Goal: Transaction & Acquisition: Subscribe to service/newsletter

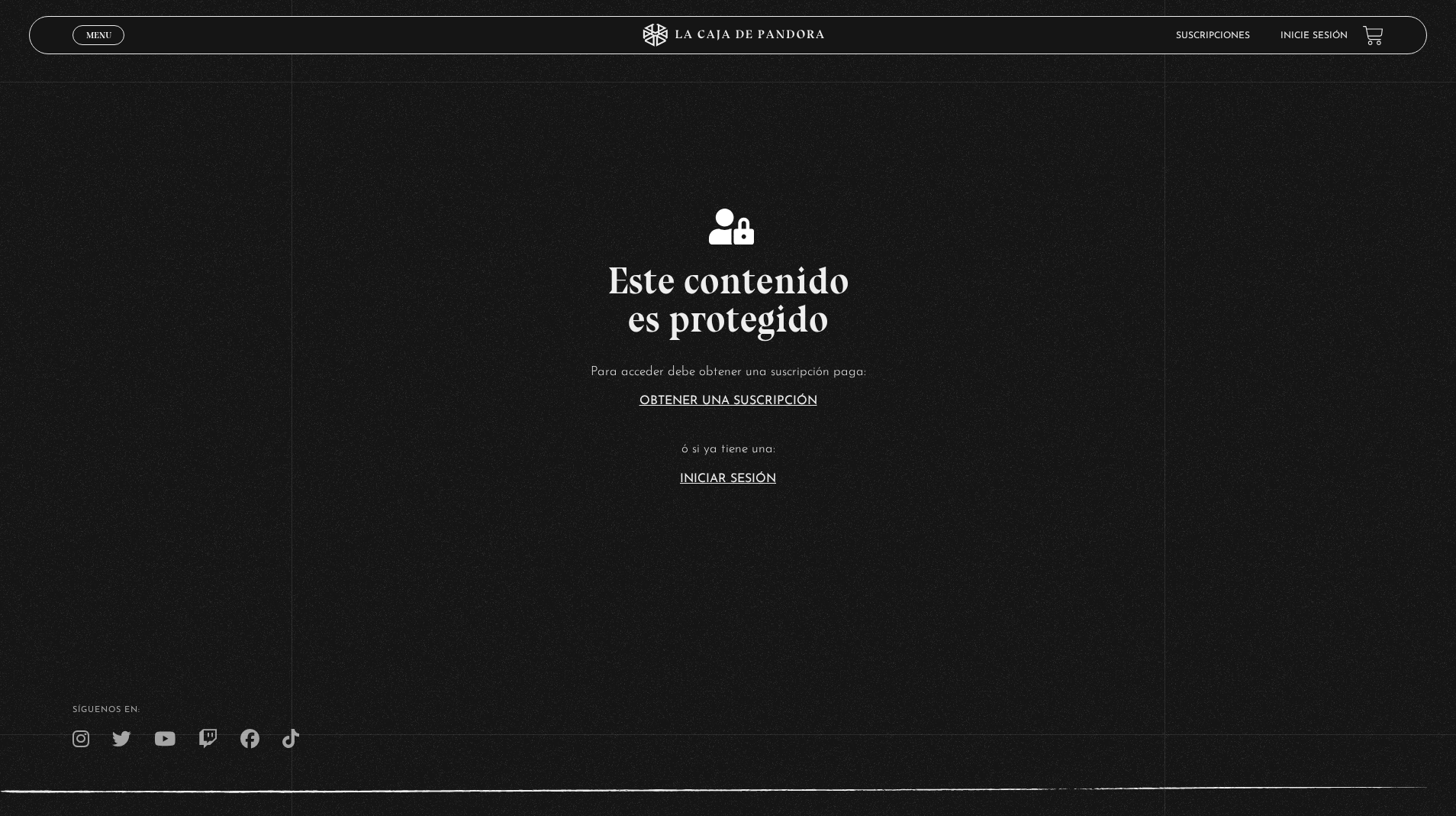
click at [728, 478] on link "Iniciar Sesión" at bounding box center [728, 479] width 96 height 12
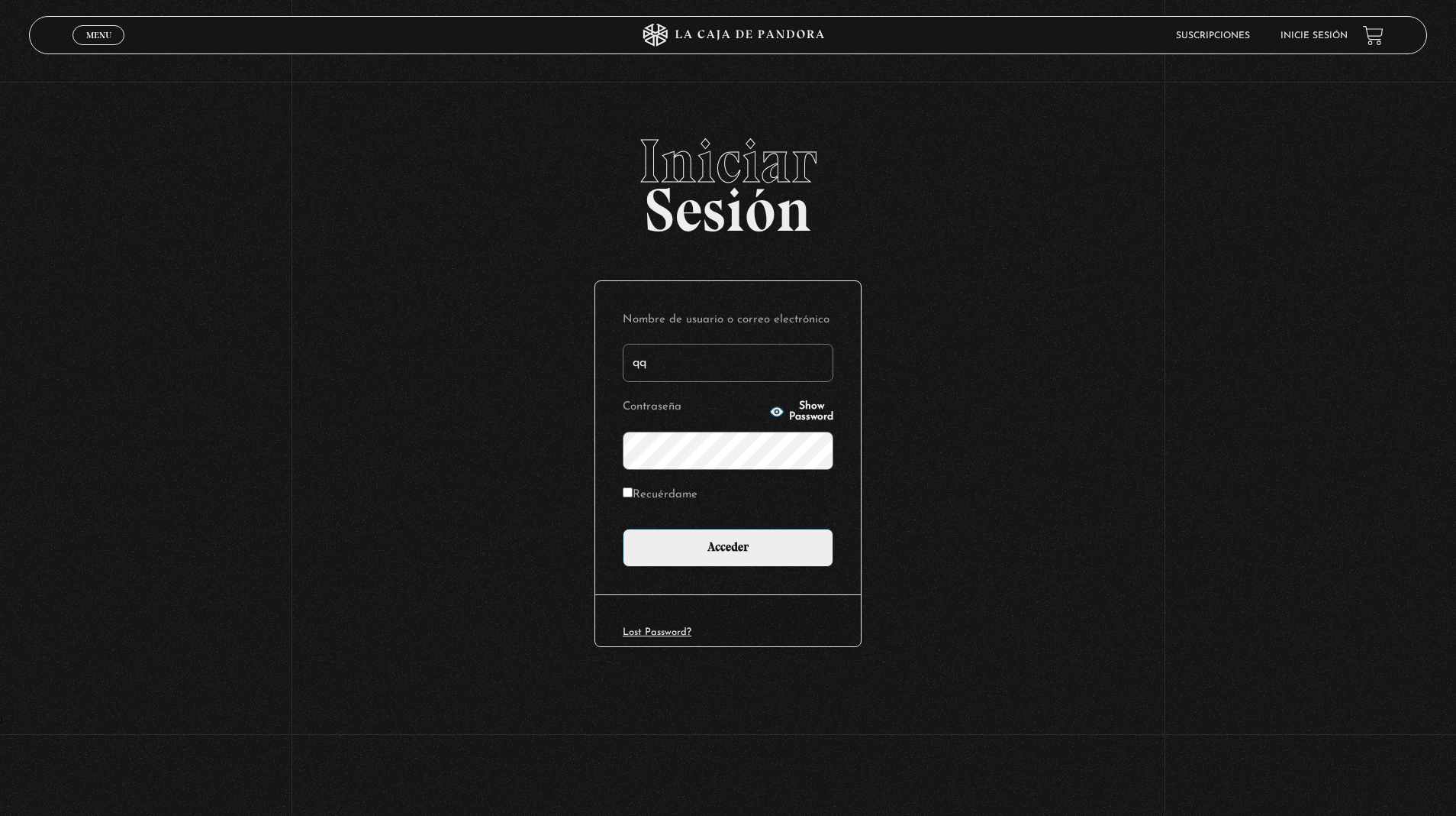
type input "qq"
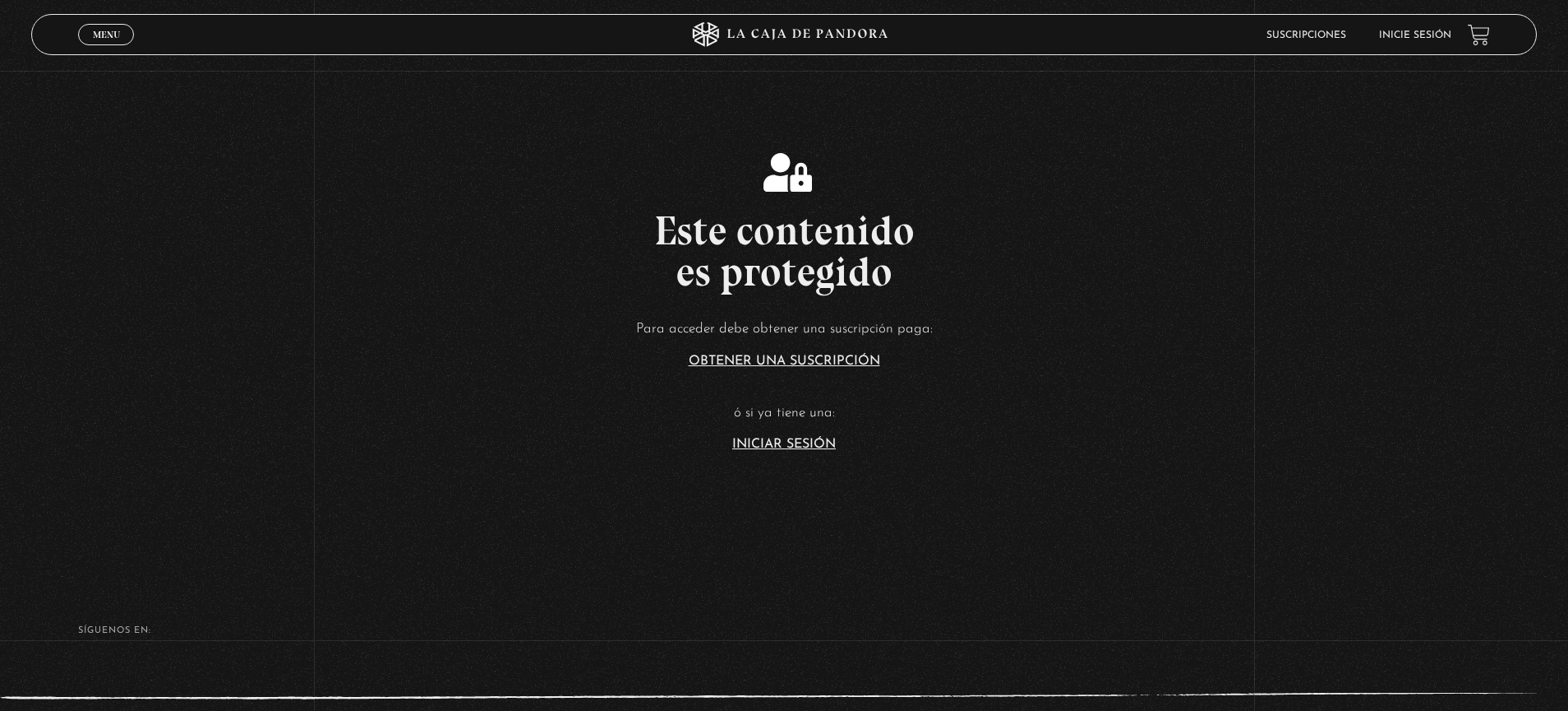
click at [784, 272] on h2 "Este contenido es protegido" at bounding box center [784, 251] width 1568 height 82
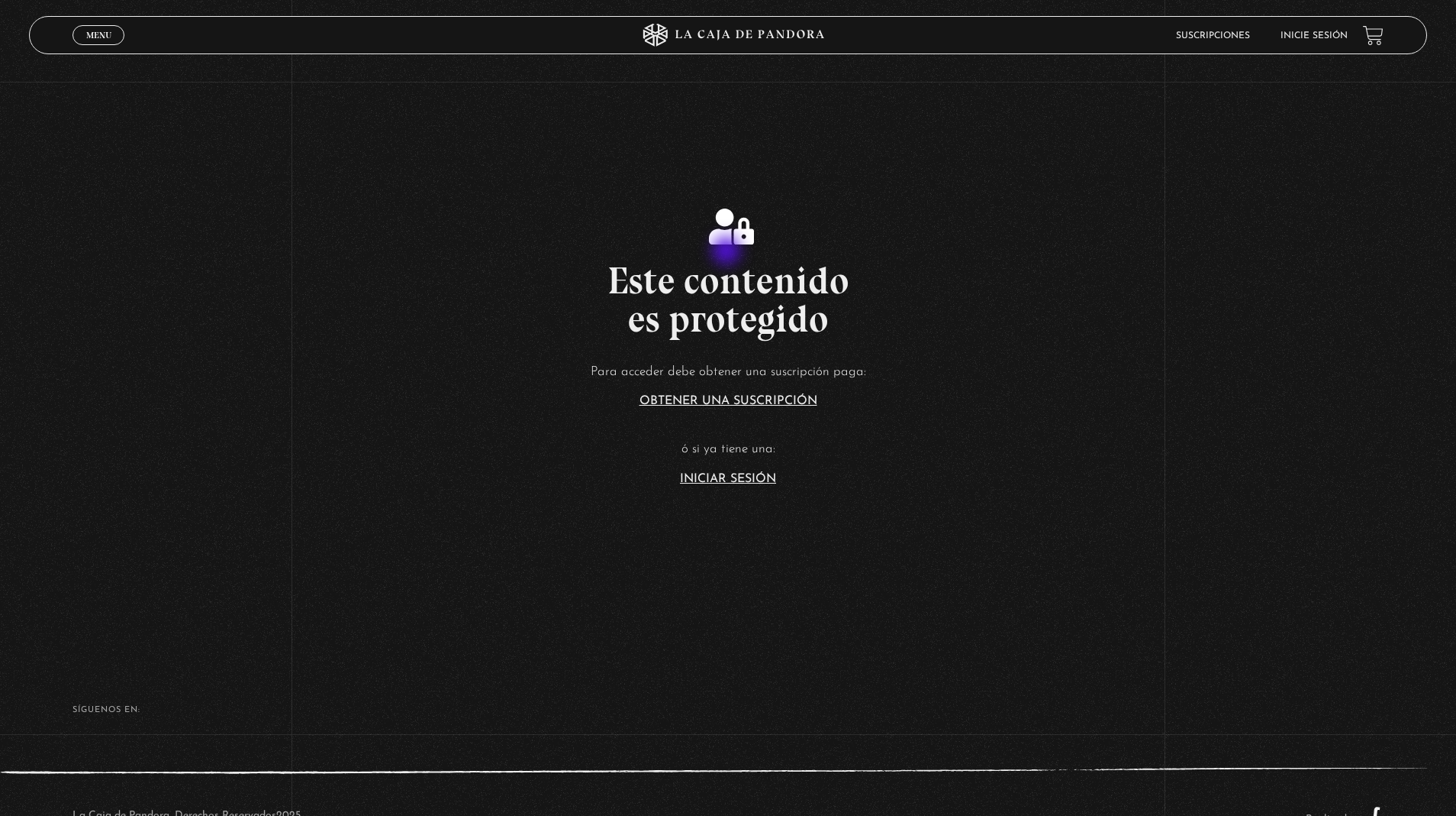
click at [728, 401] on link "Obtener una suscripción" at bounding box center [728, 401] width 178 height 12
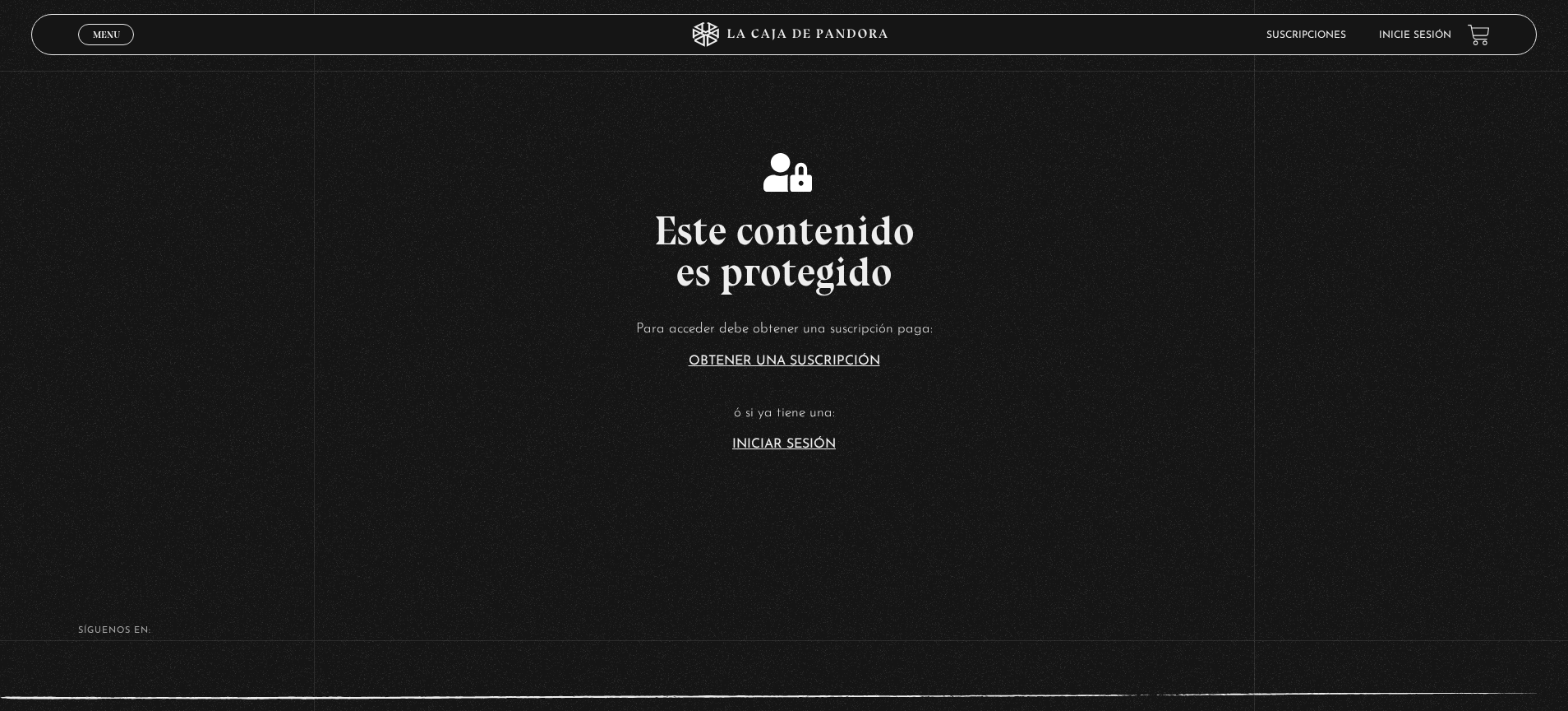
click at [784, 272] on h2 "Este contenido es protegido" at bounding box center [784, 251] width 1568 height 82
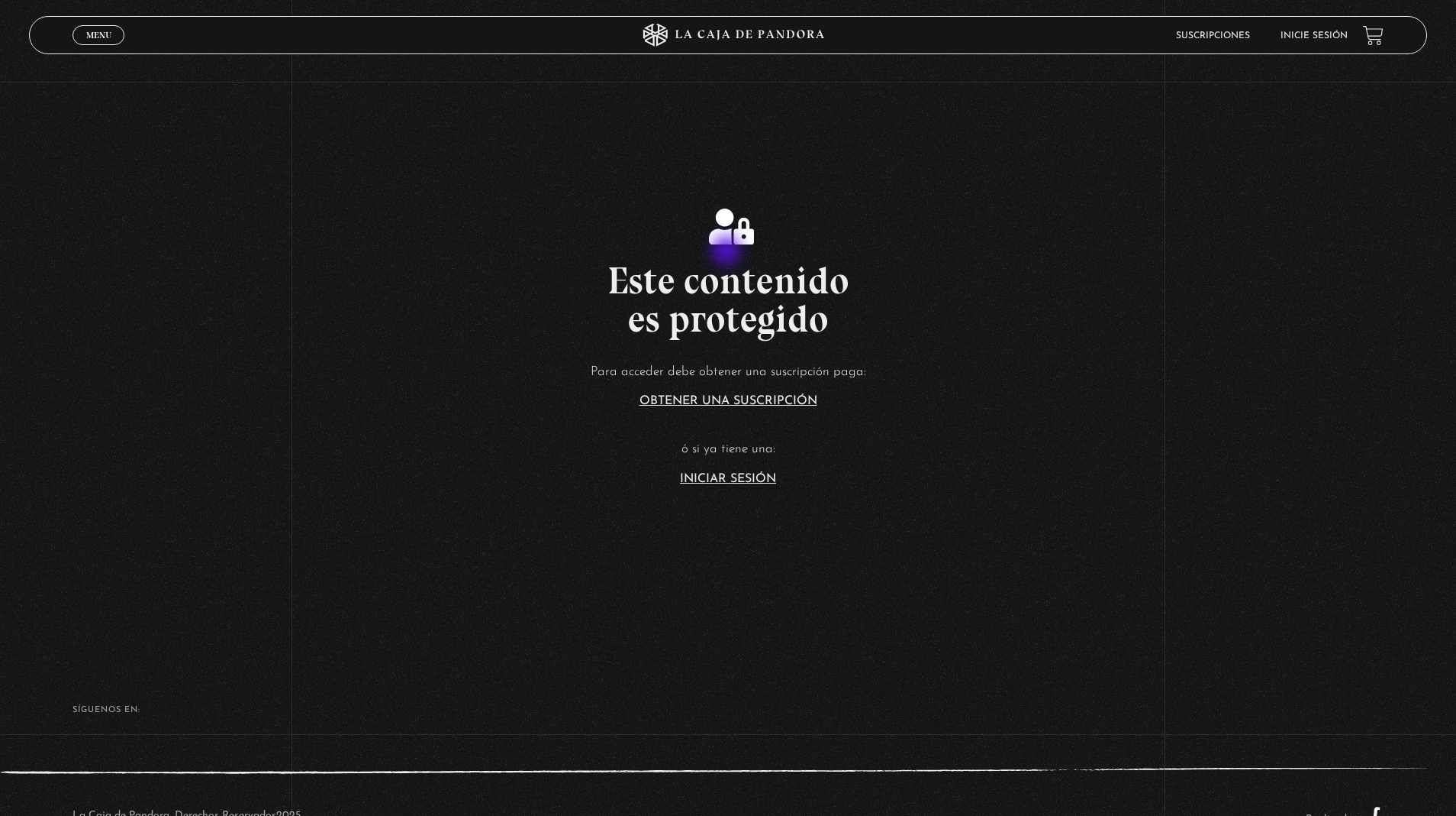
click at [728, 476] on link "Iniciar Sesión" at bounding box center [728, 479] width 96 height 12
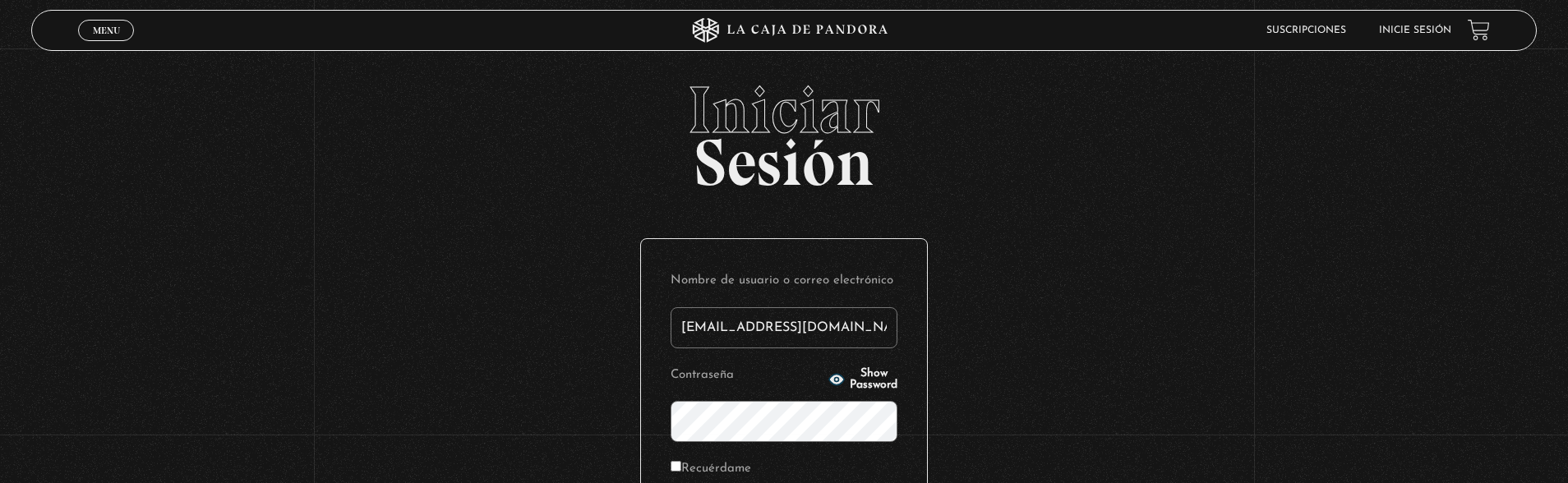
type input "[EMAIL_ADDRESS][DOMAIN_NAME]"
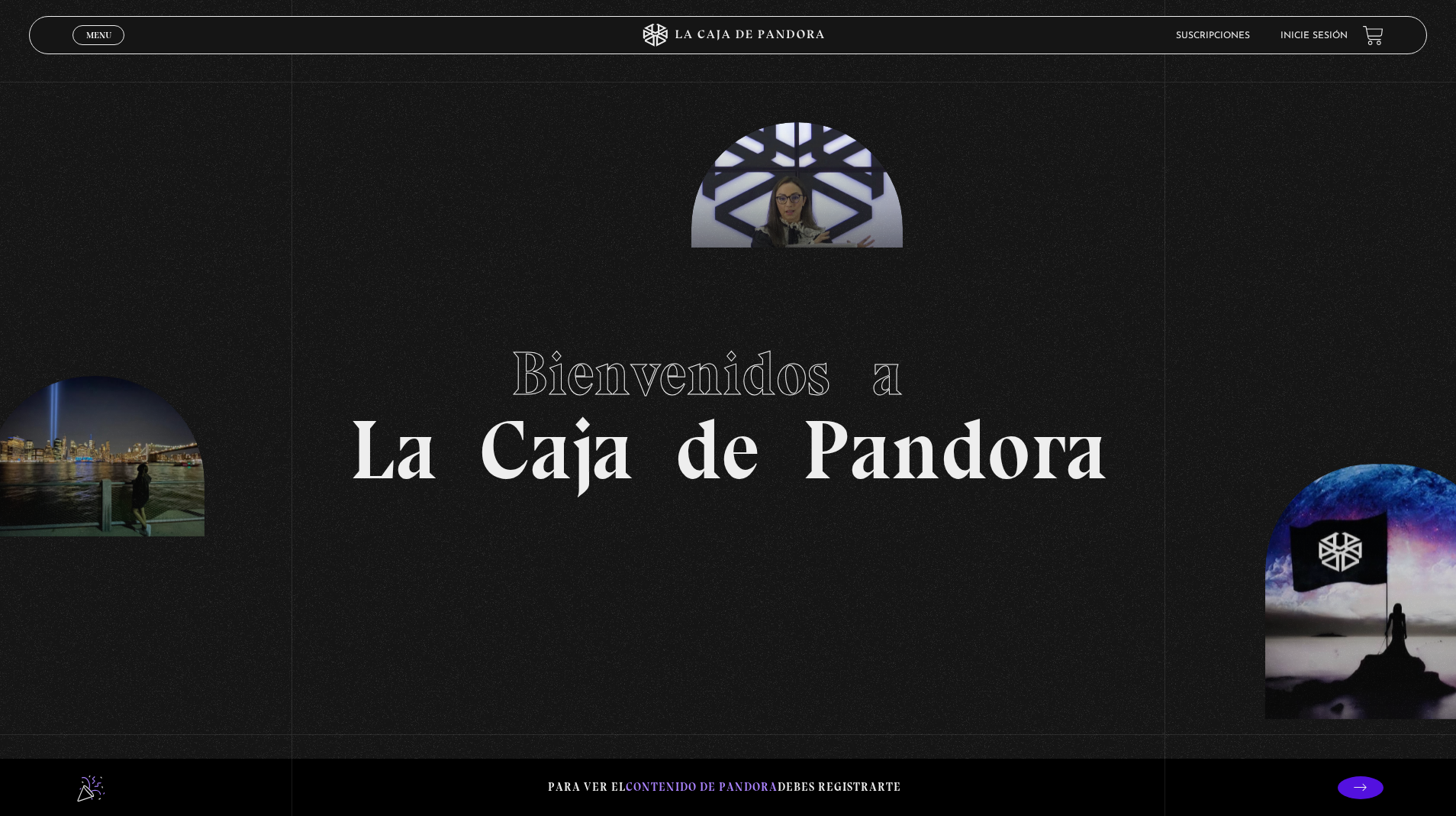
click at [1294, 36] on link "Inicie sesión" at bounding box center [1314, 35] width 67 height 9
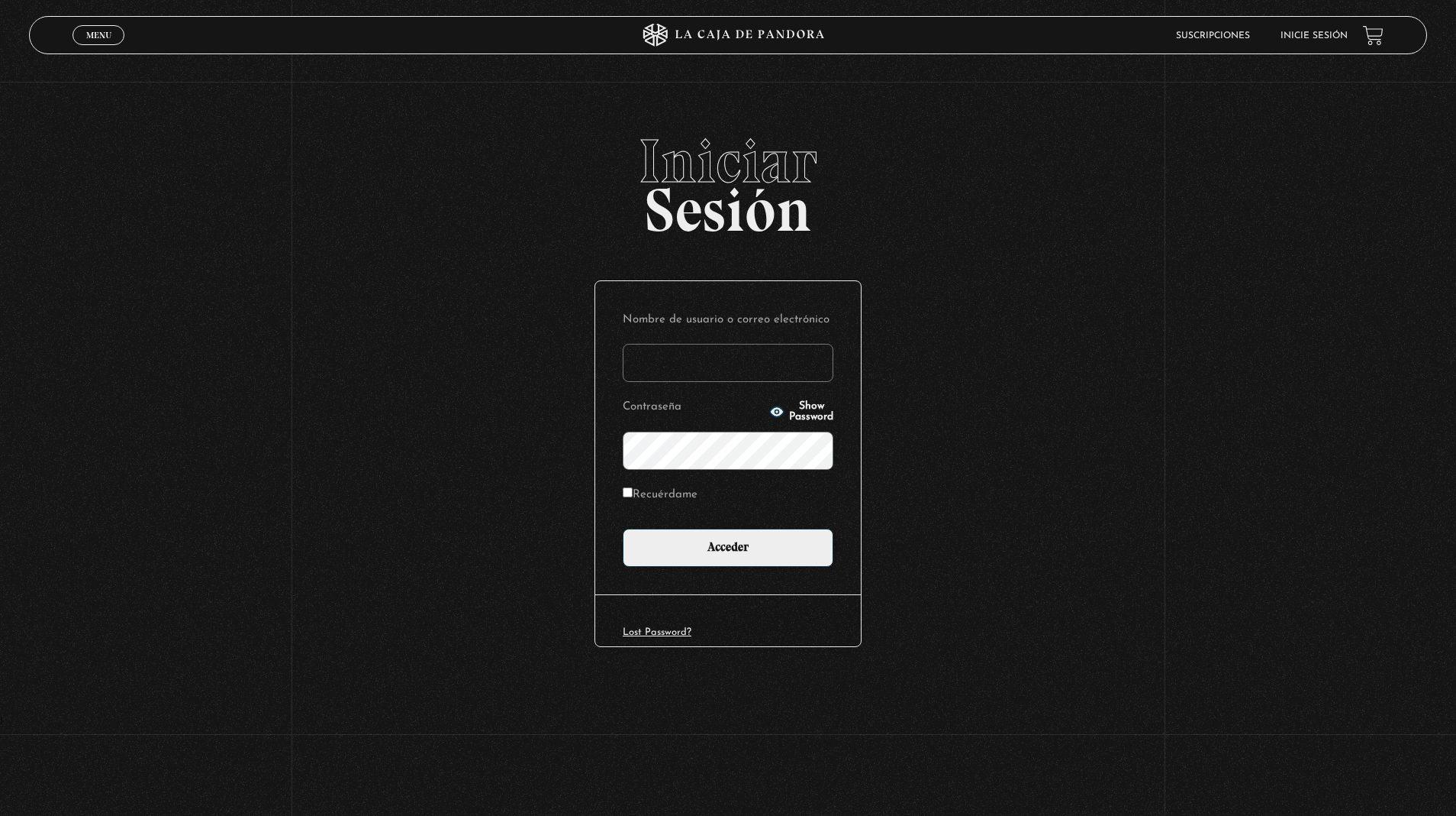
click at [1294, 36] on link "Inicie sesión" at bounding box center [1314, 35] width 67 height 9
click at [784, 361] on input "Nombre de usuario o correo electrónico" at bounding box center [728, 362] width 211 height 38
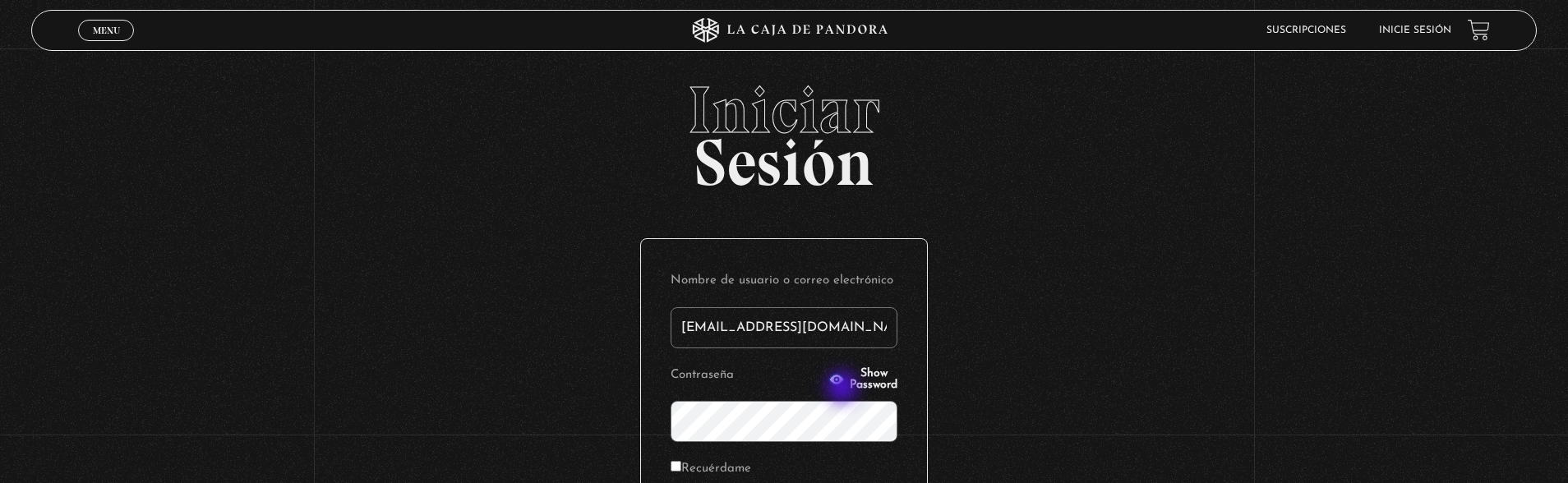
type input "[EMAIL_ADDRESS][DOMAIN_NAME]"
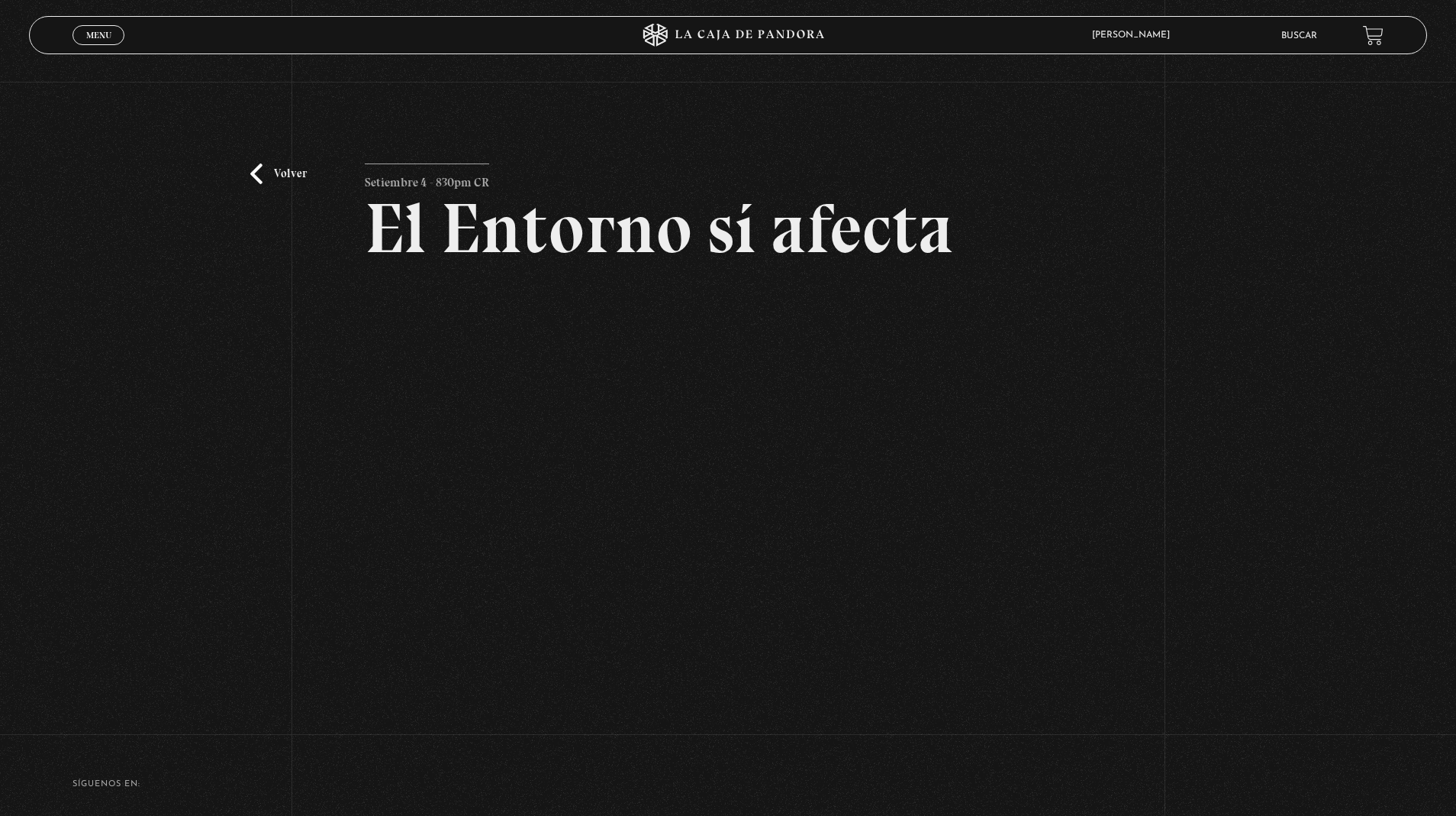
scroll to position [61, 0]
